Goal: Browse casually: Explore the website without a specific task or goal

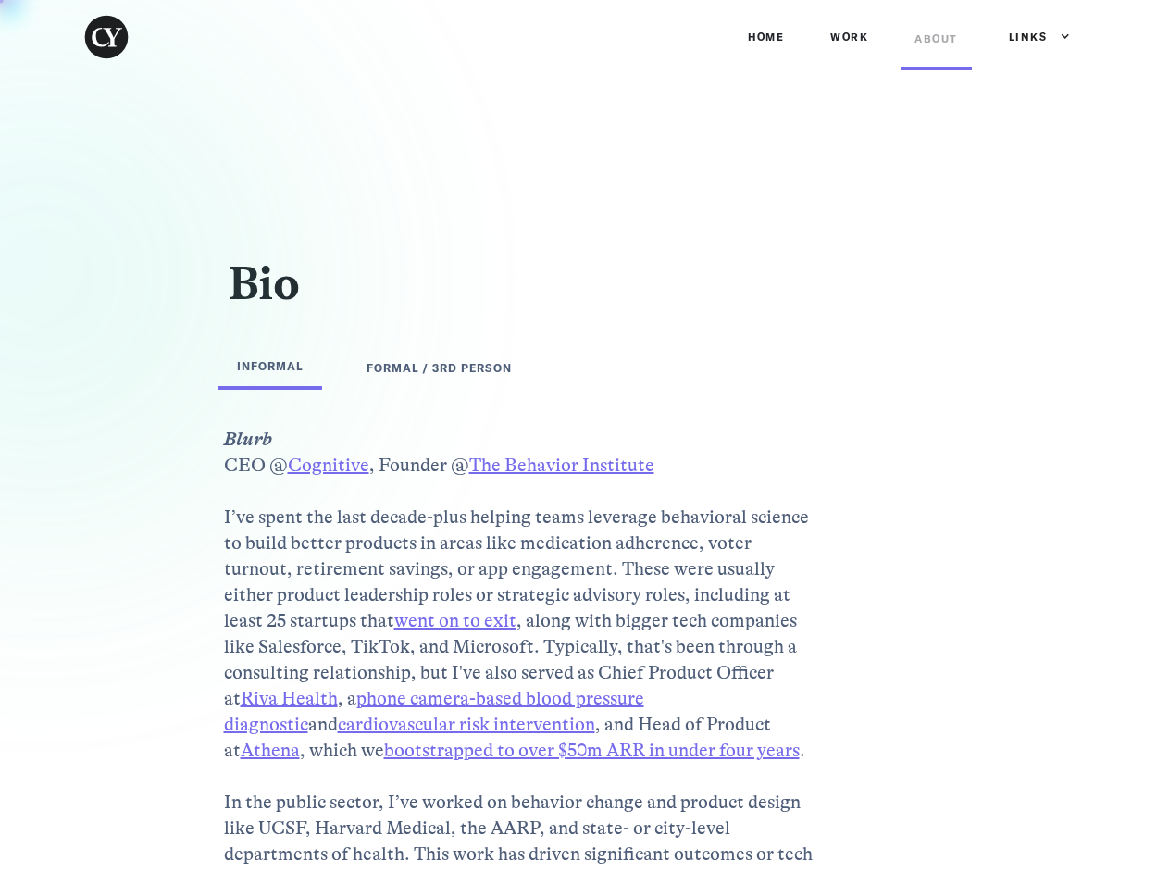
click at [1031, 37] on div "Links" at bounding box center [1028, 37] width 39 height 19
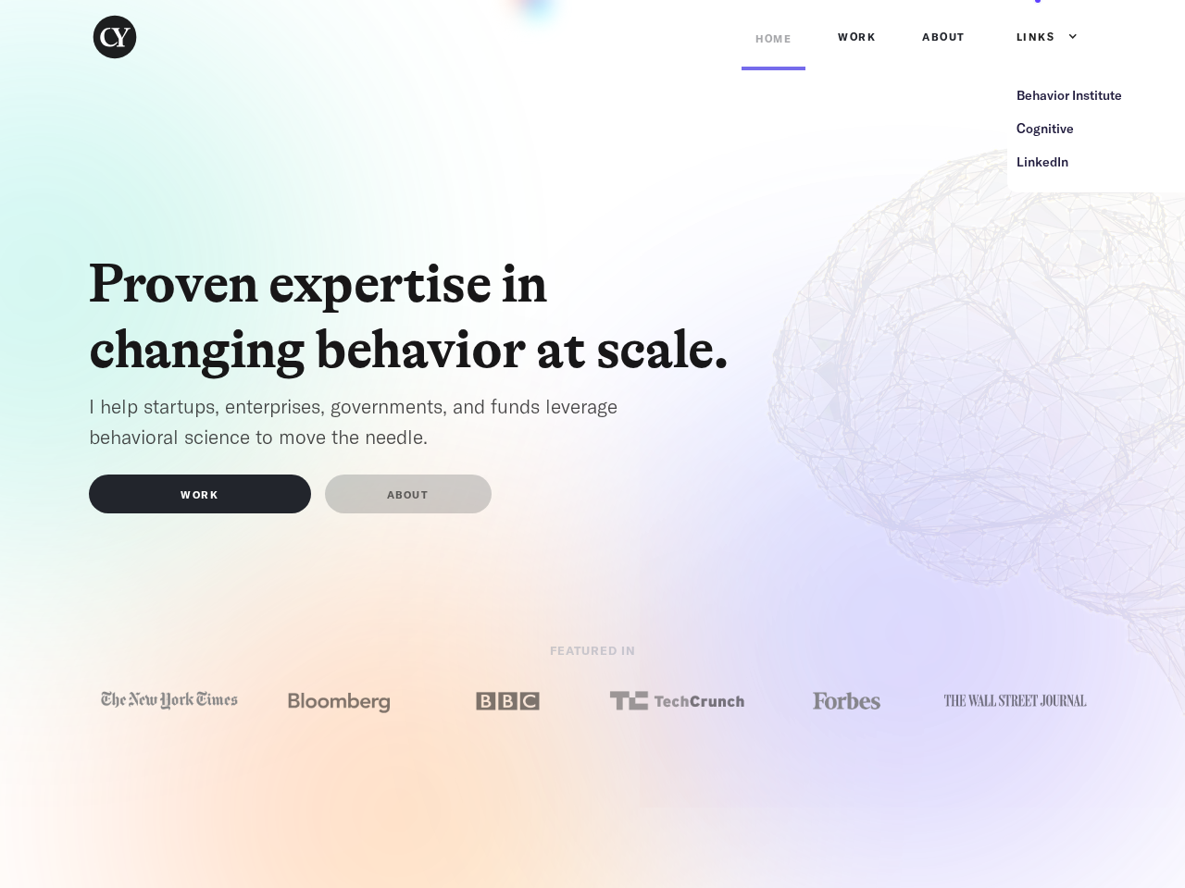
click at [1037, 37] on div "Links" at bounding box center [1035, 37] width 39 height 19
click at [169, 714] on img at bounding box center [169, 701] width 143 height 27
click at [339, 714] on img at bounding box center [338, 701] width 143 height 27
click at [507, 714] on img at bounding box center [507, 701] width 143 height 27
click at [677, 714] on img at bounding box center [676, 701] width 143 height 27
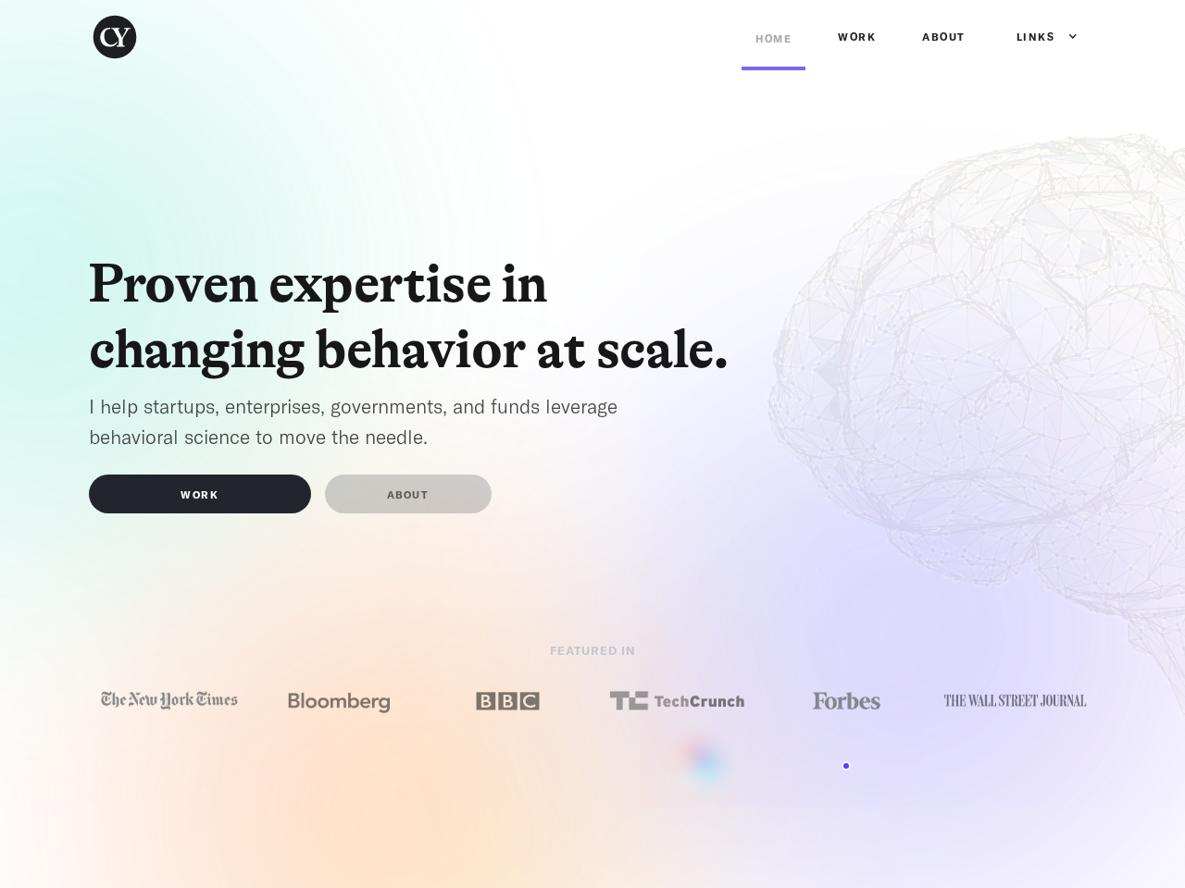
click at [846, 714] on img at bounding box center [846, 701] width 143 height 27
click at [1015, 714] on img at bounding box center [1015, 701] width 143 height 25
